Goal: Information Seeking & Learning: Learn about a topic

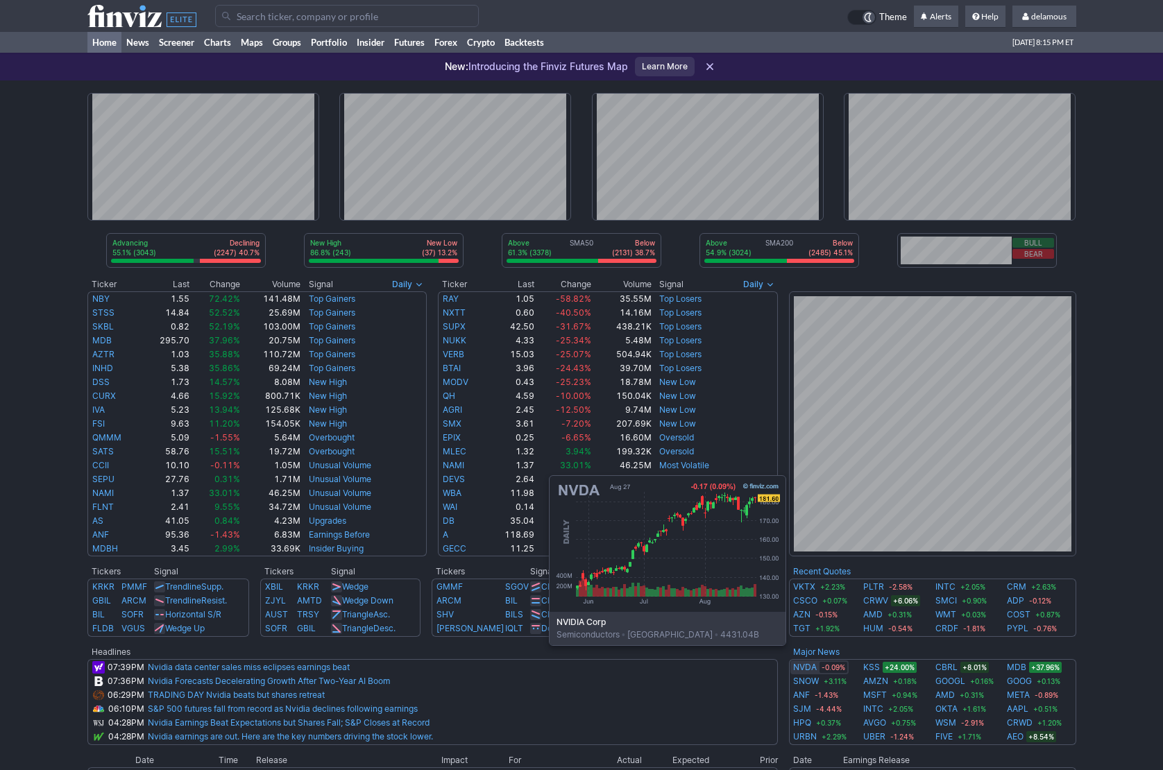
click at [805, 666] on link "NVDA" at bounding box center [805, 668] width 24 height 14
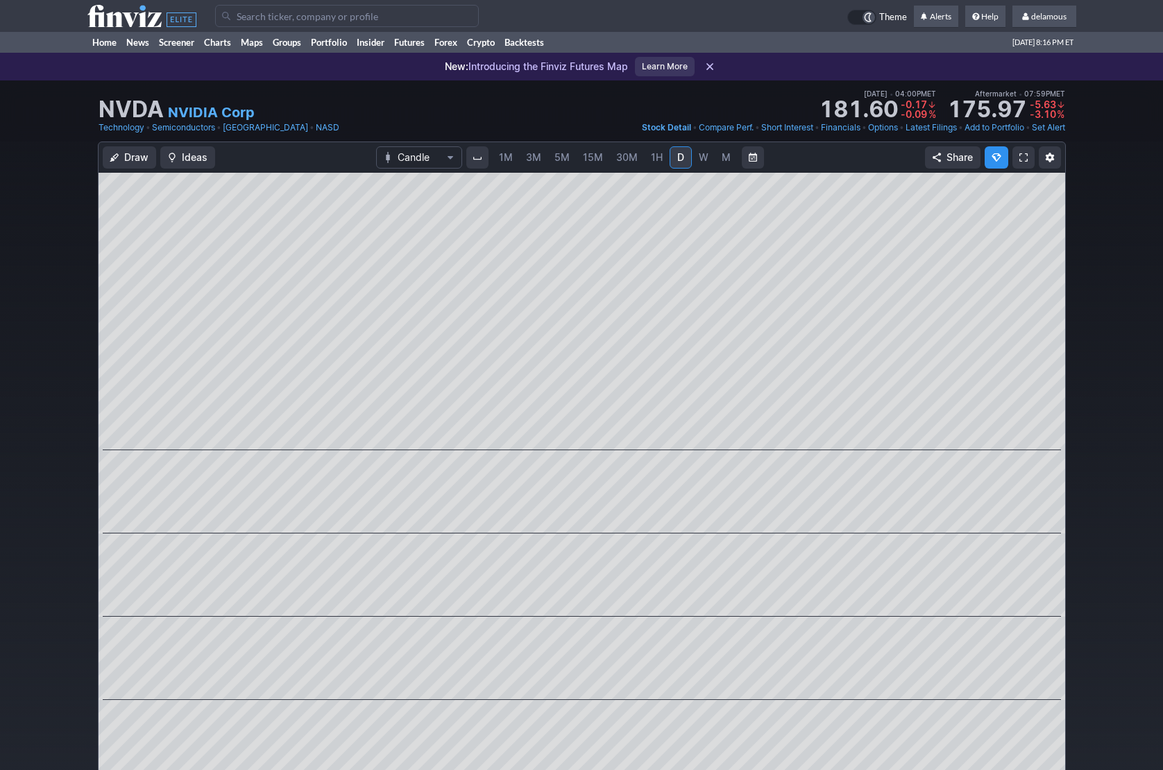
click at [1096, 709] on div "Draw Ideas Candle 1M 3M 5M 15M 30M 1H D W M Share" at bounding box center [581, 510] width 1163 height 737
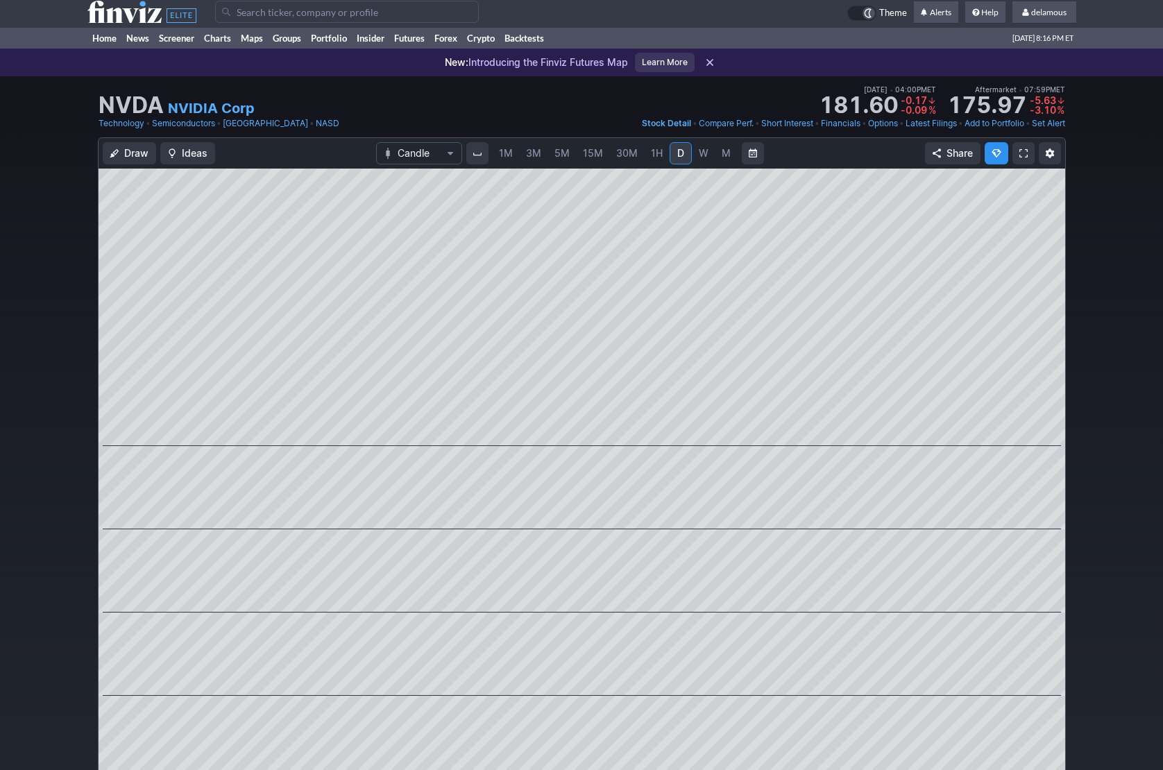
click at [103, 22] on use at bounding box center [141, 12] width 109 height 22
